Goal: Task Accomplishment & Management: Use online tool/utility

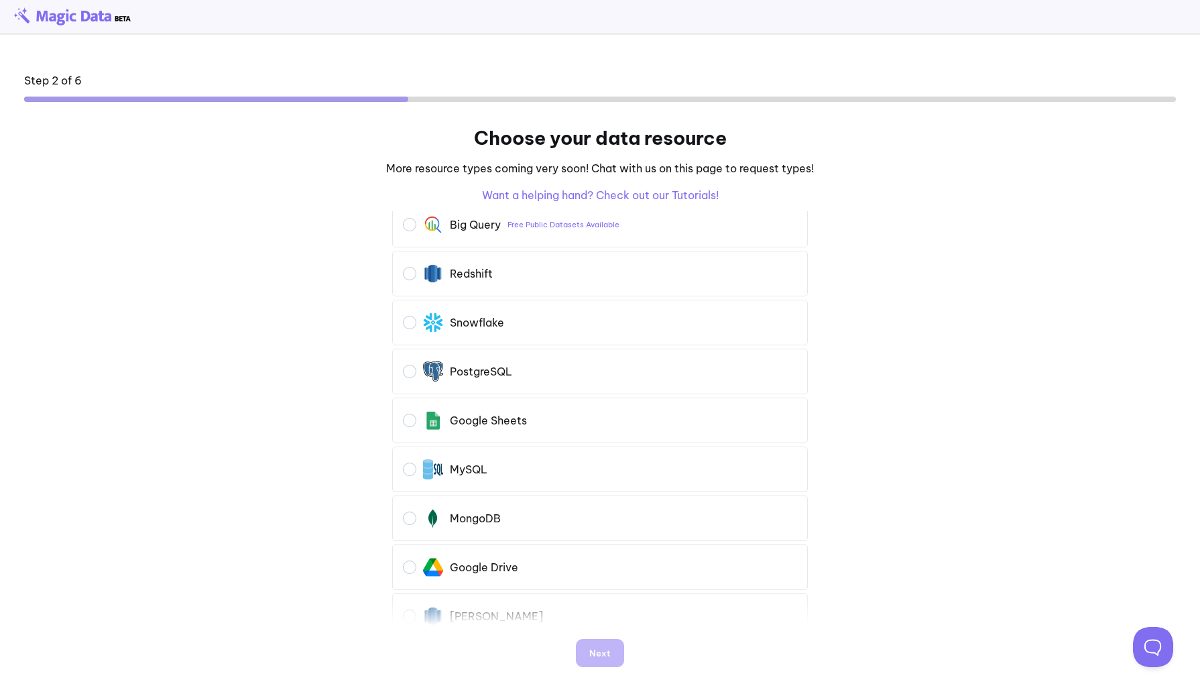
scroll to position [82, 0]
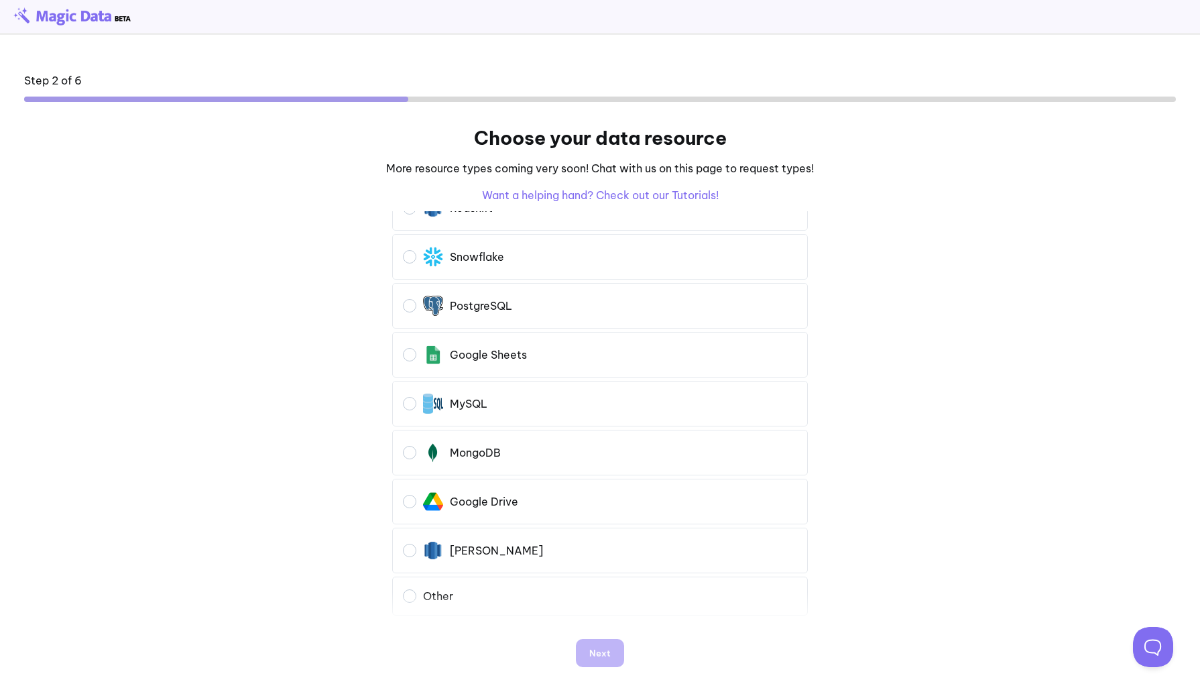
click at [459, 559] on div "[PERSON_NAME]" at bounding box center [473, 550] width 140 height 20
click at [438, 591] on div "Other" at bounding box center [438, 595] width 30 height 13
click at [597, 670] on div "Next" at bounding box center [600, 653] width 443 height 55
click at [600, 651] on div "Next" at bounding box center [599, 653] width 21 height 8
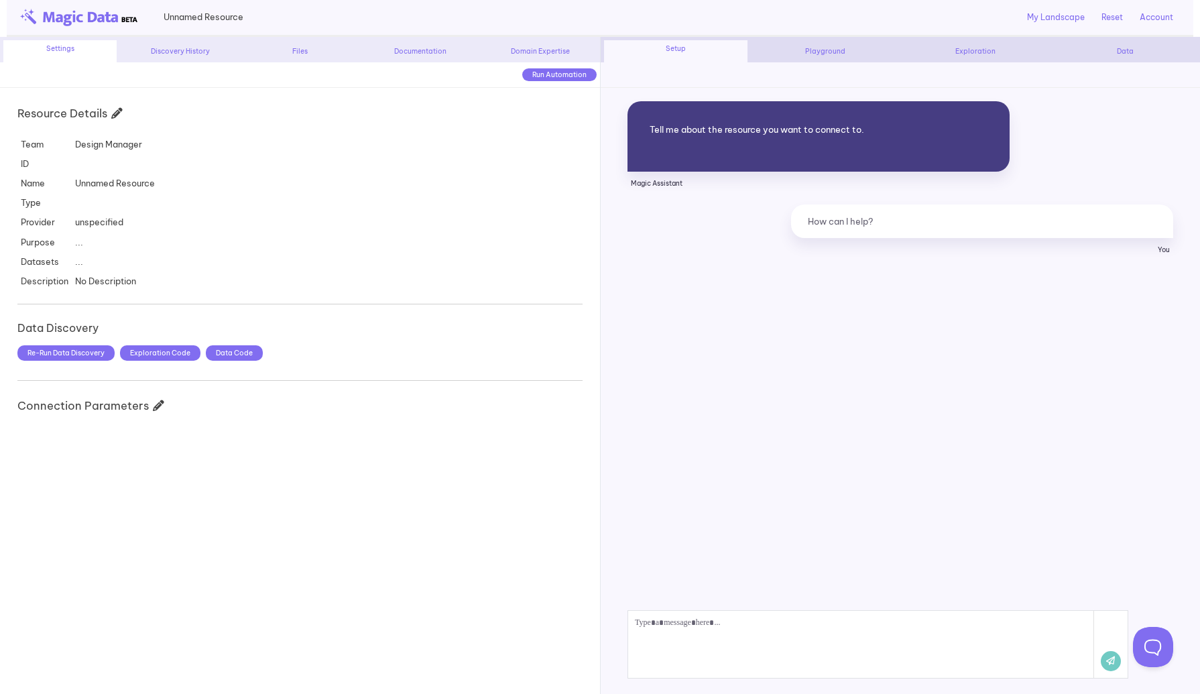
click at [713, 617] on span at bounding box center [861, 644] width 466 height 67
click at [1110, 660] on icon at bounding box center [1111, 661] width 20 height 20
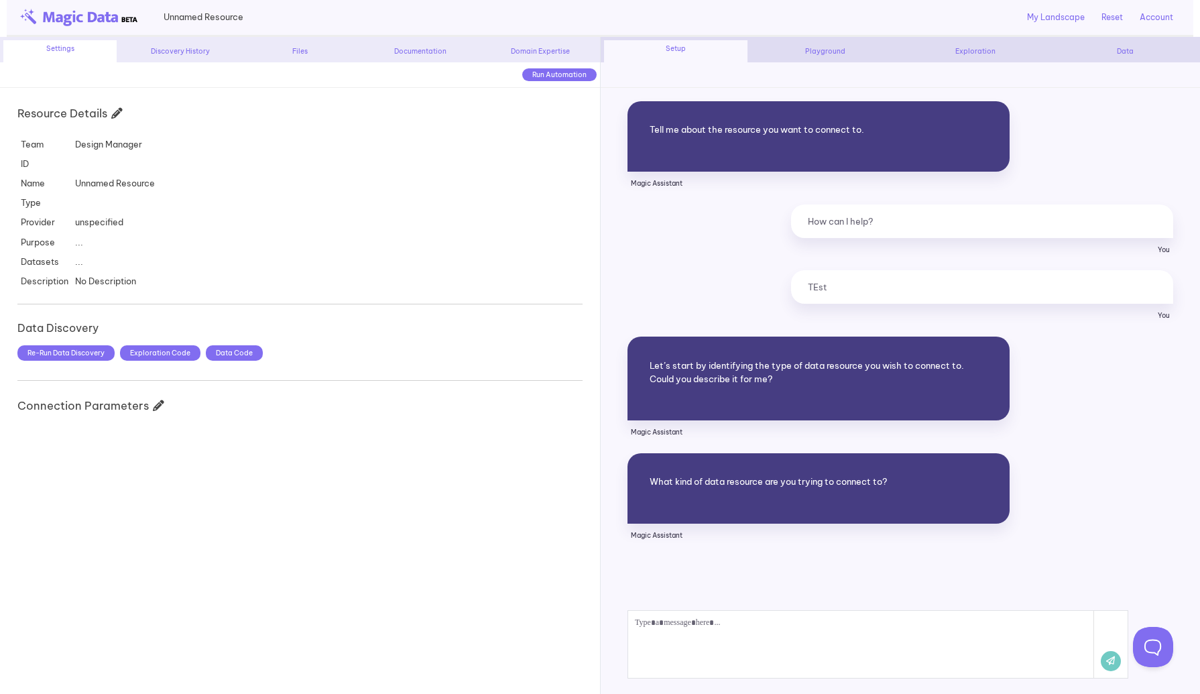
click at [701, 648] on span at bounding box center [861, 644] width 466 height 67
click at [1110, 660] on icon at bounding box center [1111, 661] width 20 height 20
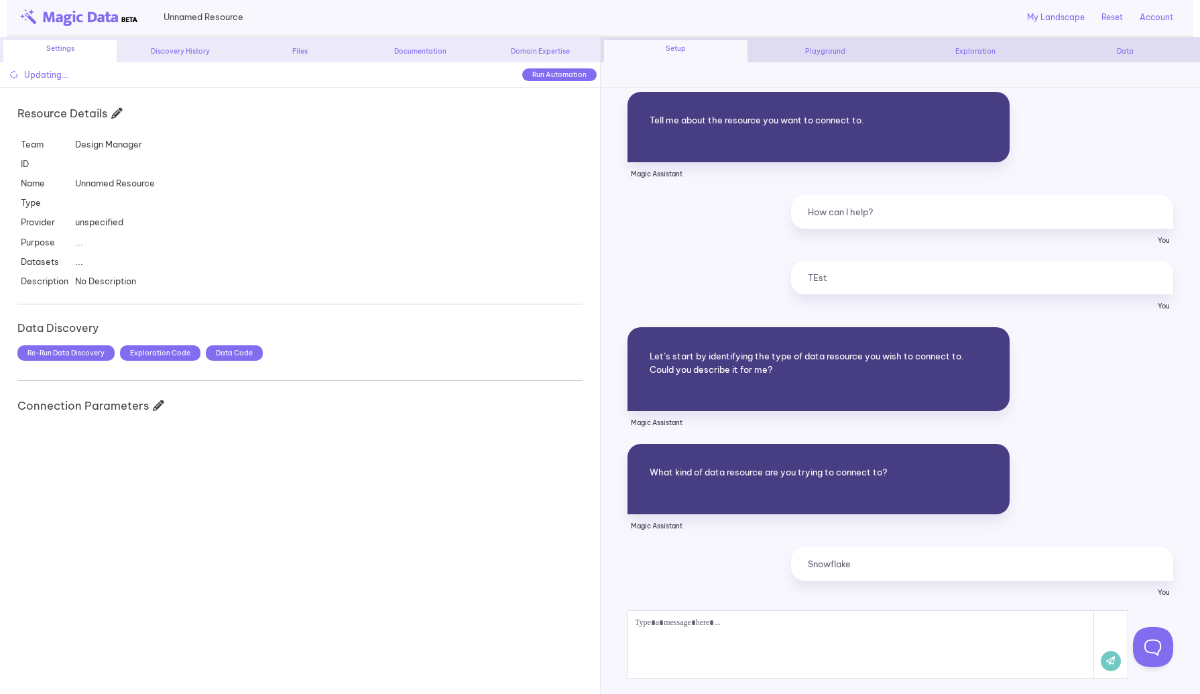
scroll to position [242, 0]
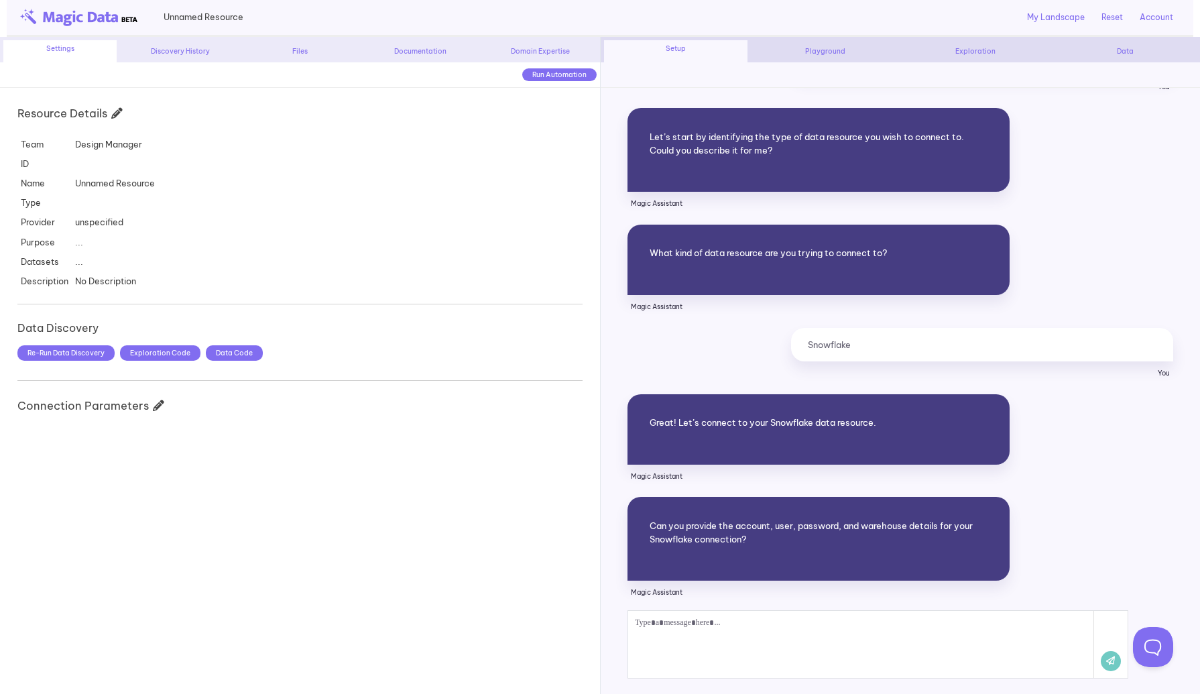
click at [203, 50] on div "Discovery History" at bounding box center [179, 51] width 113 height 10
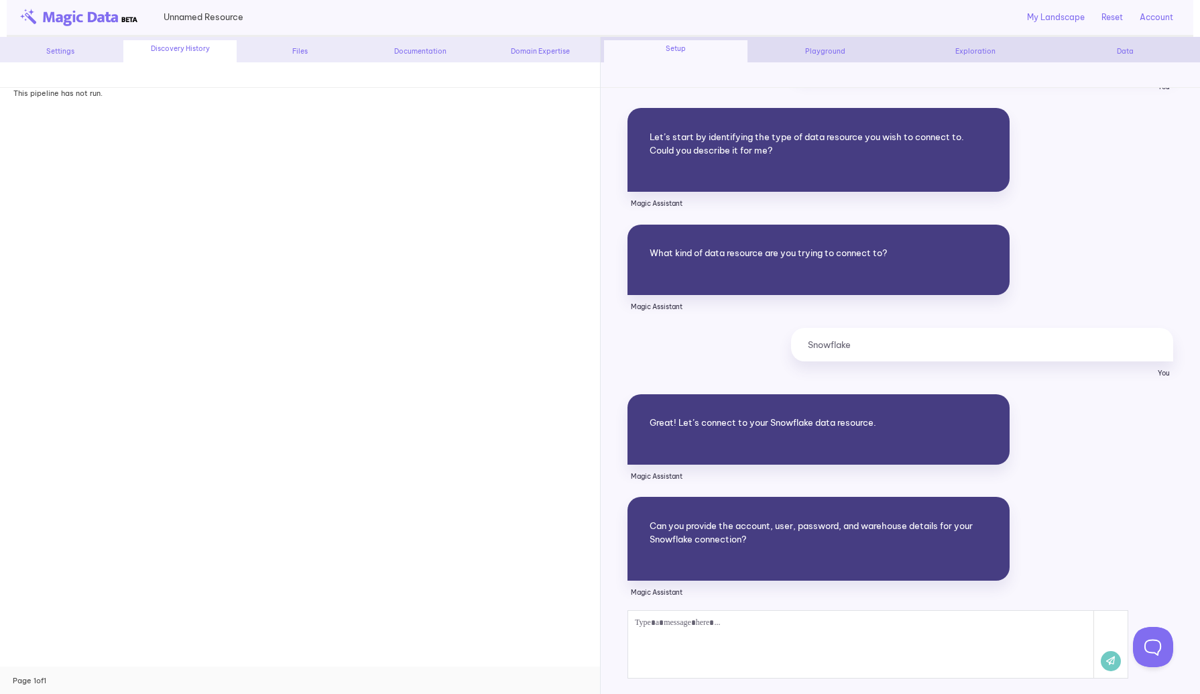
click at [328, 50] on div "Files" at bounding box center [299, 51] width 113 height 10
click at [275, 103] on div "General" at bounding box center [150, 107] width 286 height 24
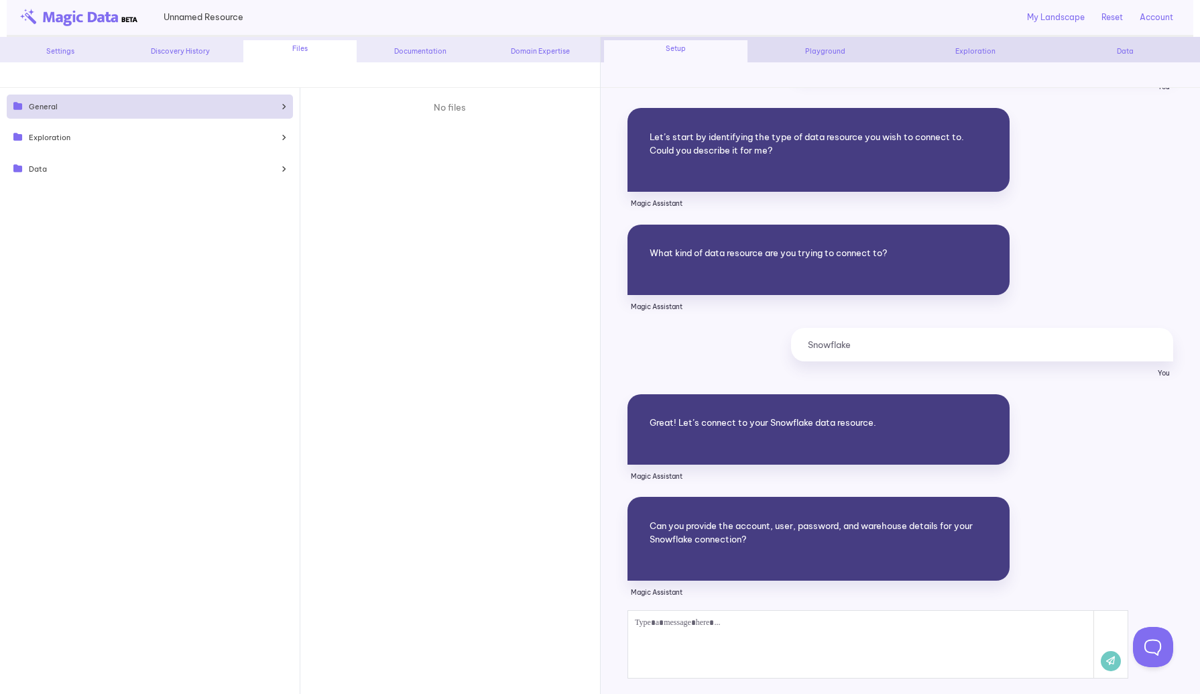
click at [103, 23] on img at bounding box center [78, 17] width 117 height 17
click at [76, 18] on img at bounding box center [78, 17] width 117 height 17
click at [21, 30] on div "Unnamed Resource My Landscape Reset Account Olga Bartnicki - olga@designmanager…" at bounding box center [601, 18] width 1188 height 37
click at [34, 7] on div "Unnamed Resource My Landscape Reset Account Olga Bartnicki - olga@designmanager…" at bounding box center [601, 18] width 1188 height 37
click at [43, 46] on div "Settings" at bounding box center [59, 51] width 113 height 10
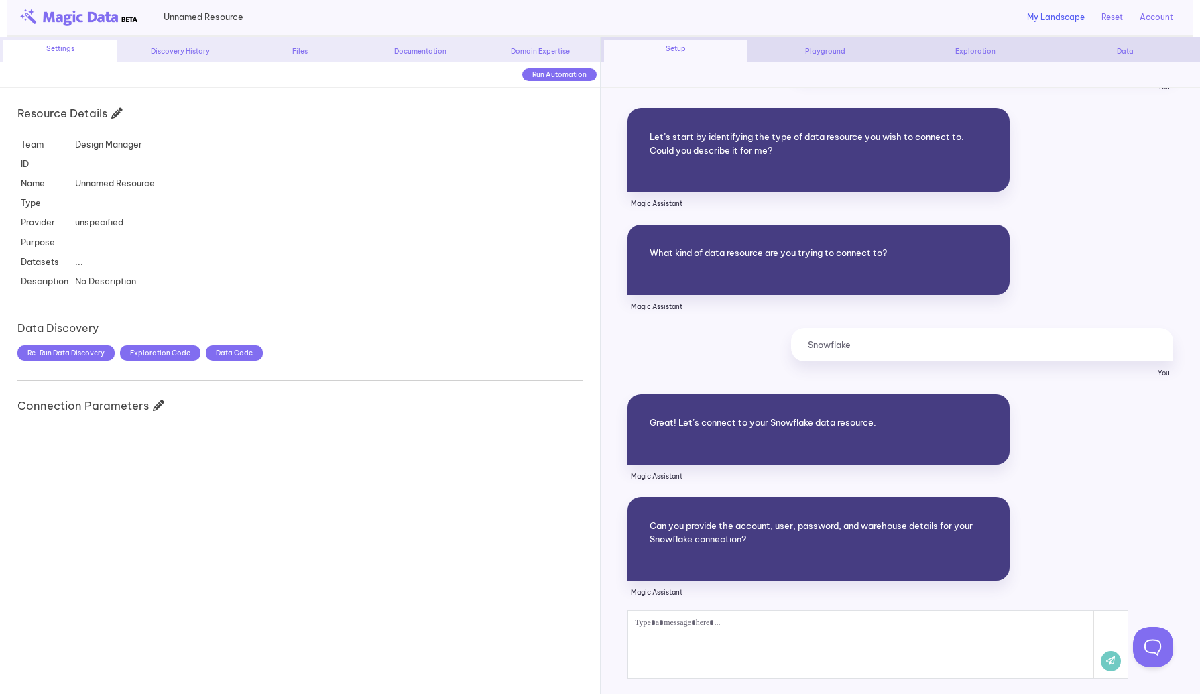
click at [1046, 21] on link "My Landscape" at bounding box center [1056, 17] width 58 height 12
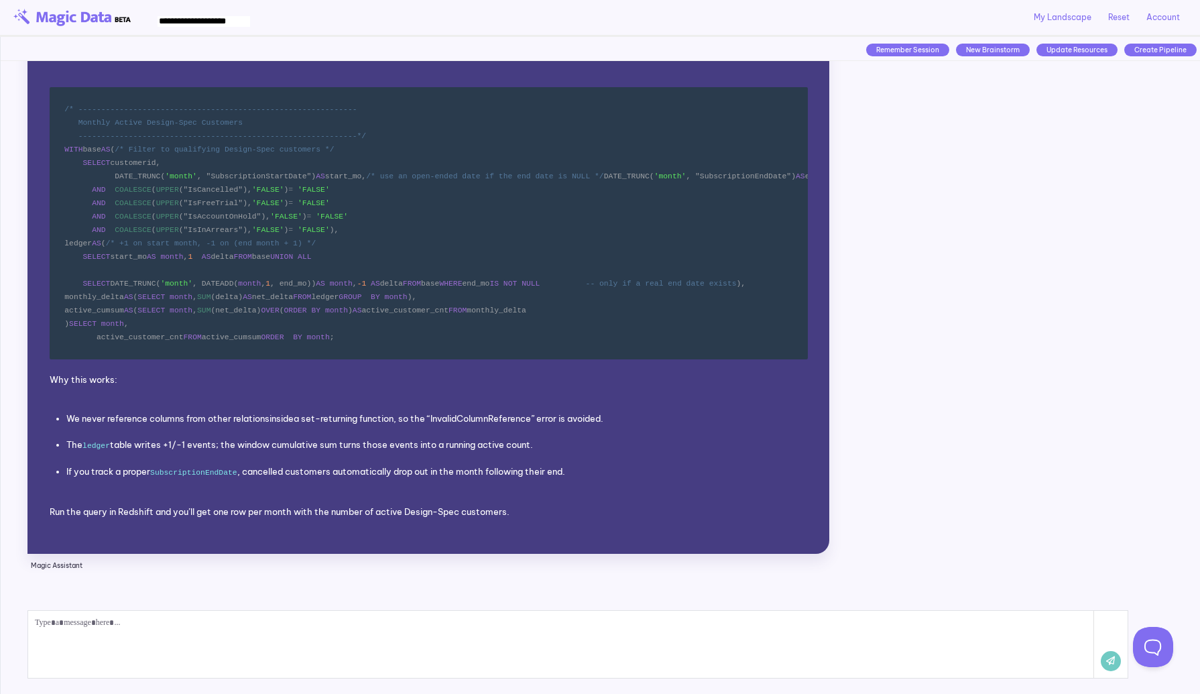
scroll to position [5056, 0]
